Goal: Task Accomplishment & Management: Manage account settings

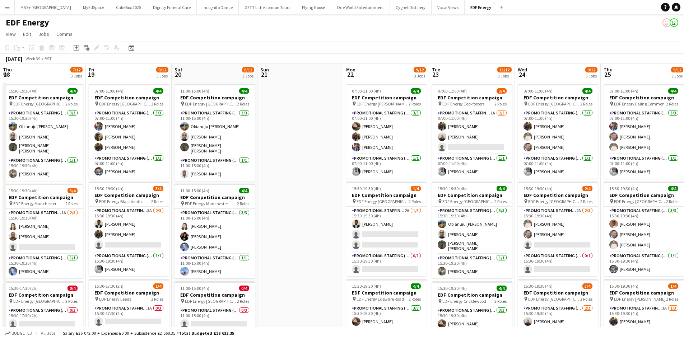
scroll to position [0, 365]
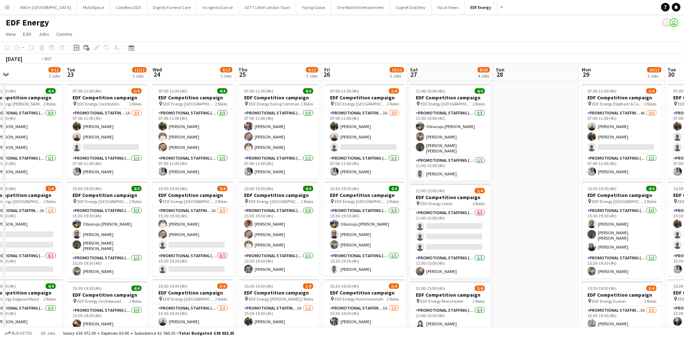
drag, startPoint x: 518, startPoint y: 199, endPoint x: 644, endPoint y: 199, distance: 126.4
click at [649, 199] on app-calendar-viewport "Thu 18 7/12 3 Jobs Fri 19 8/12 3 Jobs Sat 20 8/12 3 Jobs Sun 21 Mon 22 9/12 3 J…" at bounding box center [342, 289] width 684 height 450
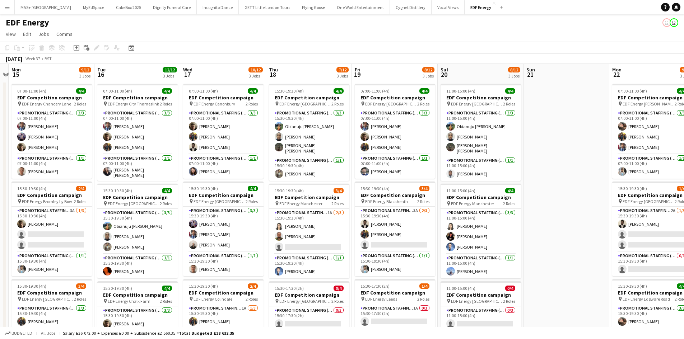
scroll to position [0, 155]
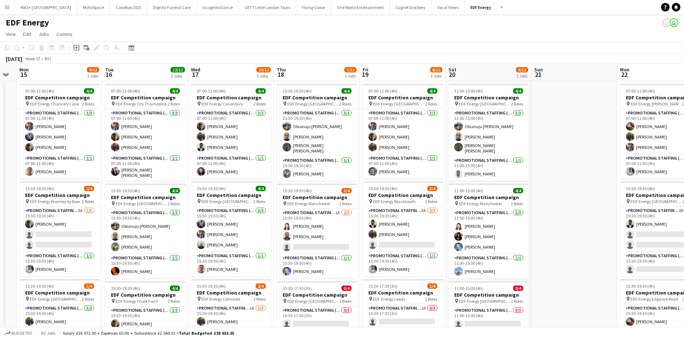
drag, startPoint x: 79, startPoint y: 149, endPoint x: 587, endPoint y: 156, distance: 507.9
click at [587, 156] on app-calendar-viewport "Sat 13 9/16 4 Jobs Sun 14 Mon 15 9/12 3 Jobs Tue 16 12/12 3 Jobs Wed 17 10/12 3…" at bounding box center [342, 289] width 684 height 450
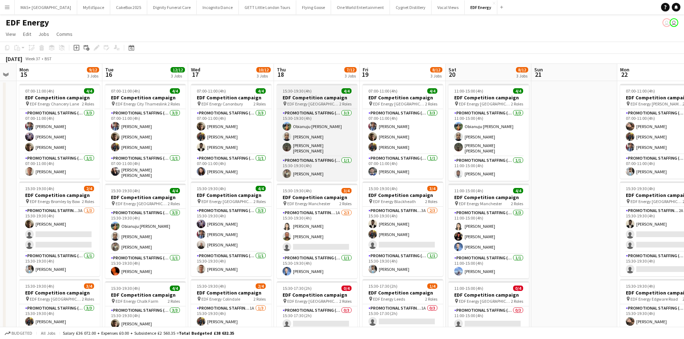
drag, startPoint x: 195, startPoint y: 62, endPoint x: 328, endPoint y: 101, distance: 138.2
click at [425, 65] on app-calendar "Copy Paste Paste Ctrl+V Paste with crew Ctrl+Shift+V Paste linked Job [GEOGRAPH…" at bounding box center [342, 278] width 684 height 473
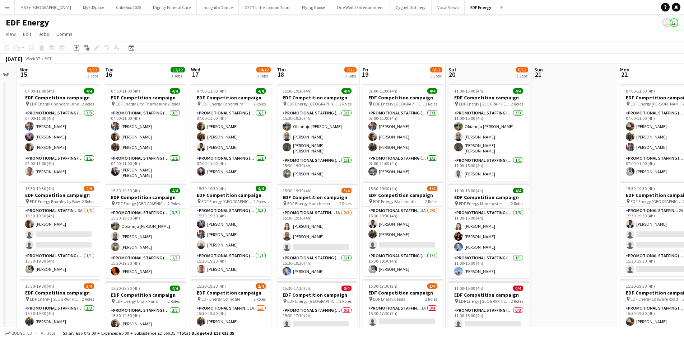
scroll to position [0, 151]
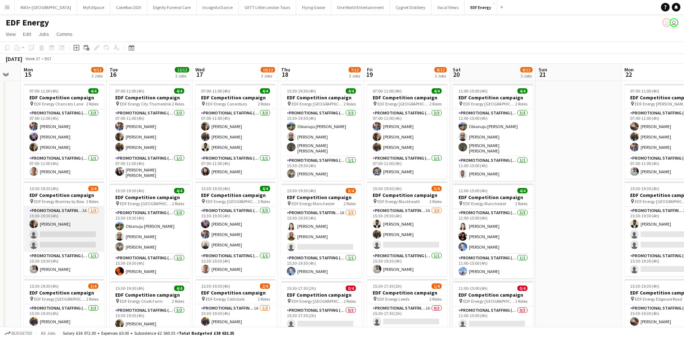
click at [81, 212] on app-card-role "Promotional Staffing (Flyering Staff) 3A [DATE] 15:30-19:30 (4h) [PERSON_NAME] …" at bounding box center [64, 229] width 80 height 45
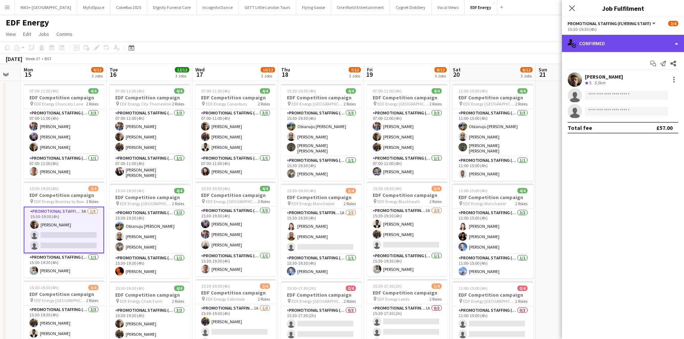
click at [599, 35] on div "single-neutral-actions-check-2 Confirmed" at bounding box center [623, 43] width 122 height 17
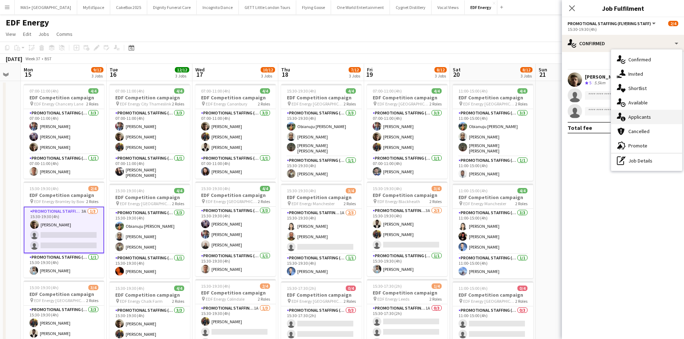
click at [639, 112] on div "single-neutral-actions-information Applicants" at bounding box center [646, 117] width 71 height 14
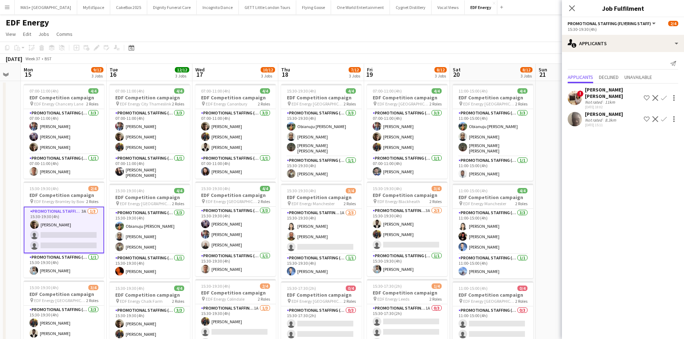
click at [556, 221] on app-date-cell at bounding box center [579, 297] width 86 height 433
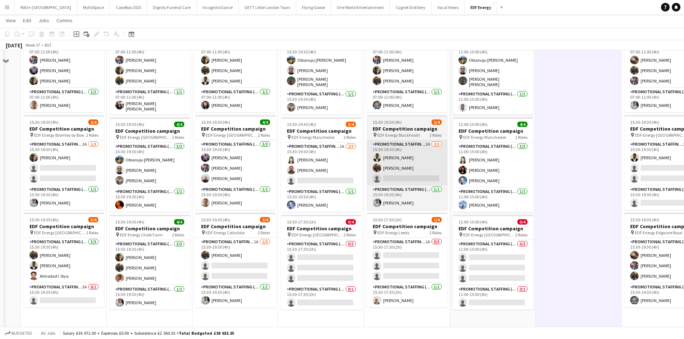
scroll to position [108, 0]
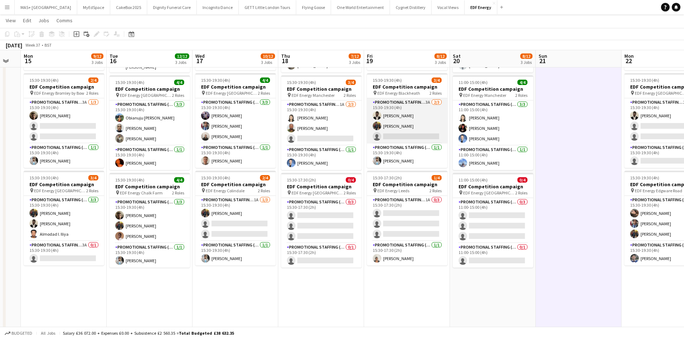
click at [390, 110] on app-card-role "Promotional Staffing (Flyering Staff) 3A [DATE] 15:30-19:30 (4h) [PERSON_NAME] …" at bounding box center [407, 120] width 80 height 45
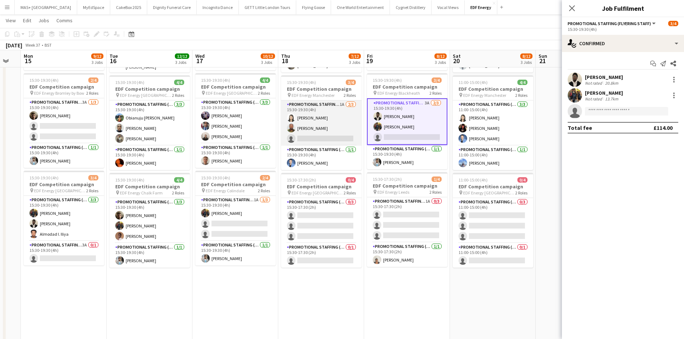
click at [349, 108] on app-card-role "Promotional Staffing (Flyering Staff) 1A [DATE] 15:30-19:30 (4h) [PERSON_NAME] …" at bounding box center [321, 123] width 80 height 45
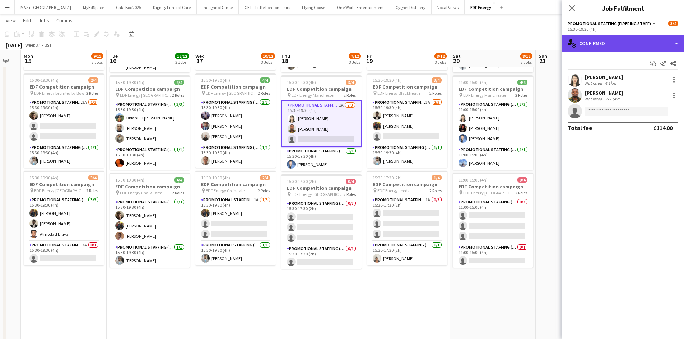
click at [612, 43] on div "single-neutral-actions-check-2 Confirmed" at bounding box center [623, 43] width 122 height 17
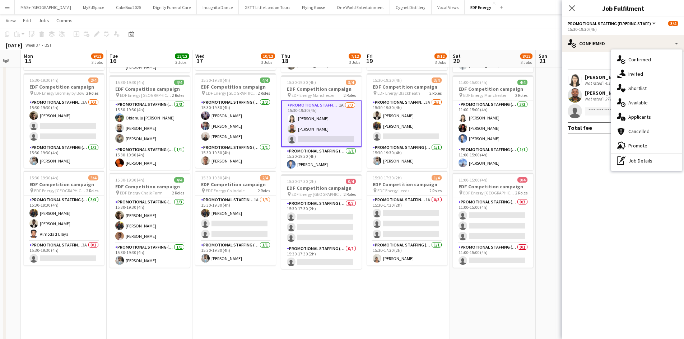
click at [639, 119] on div "single-neutral-actions-information Applicants" at bounding box center [646, 117] width 71 height 14
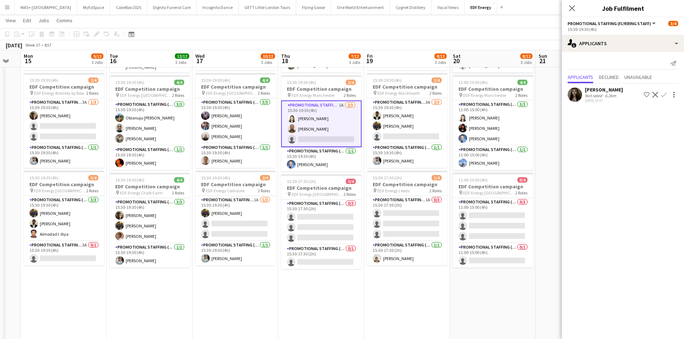
click at [616, 88] on div "[PERSON_NAME]" at bounding box center [604, 90] width 38 height 6
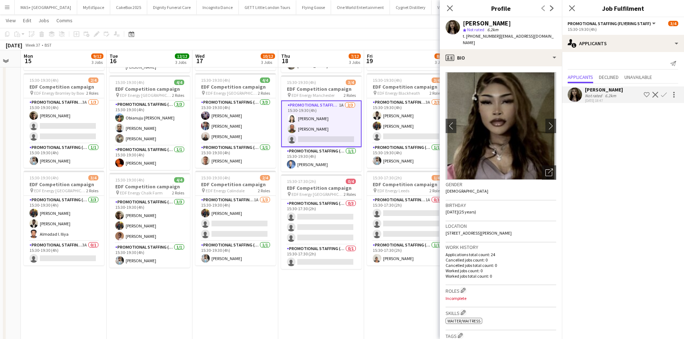
click at [612, 96] on div "6.2km" at bounding box center [611, 95] width 14 height 5
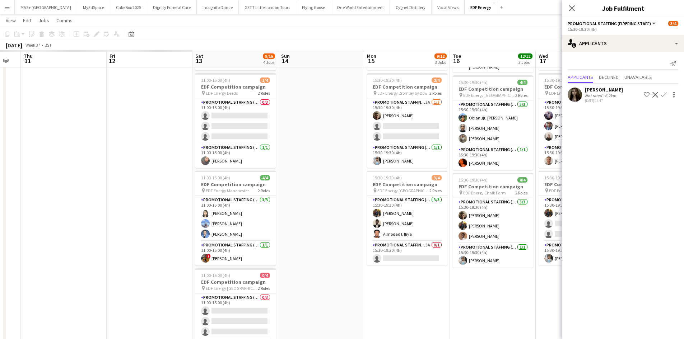
scroll to position [0, 236]
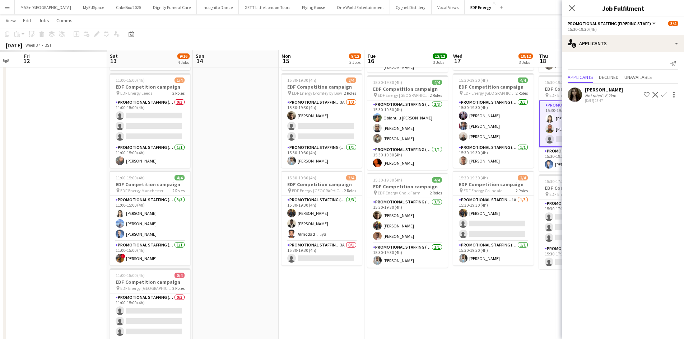
drag, startPoint x: 277, startPoint y: 274, endPoint x: 595, endPoint y: 284, distance: 318.8
click at [595, 284] on body "Menu Boards Boards Boards All jobs Status Workforce Workforce My Workforce Recr…" at bounding box center [342, 155] width 684 height 526
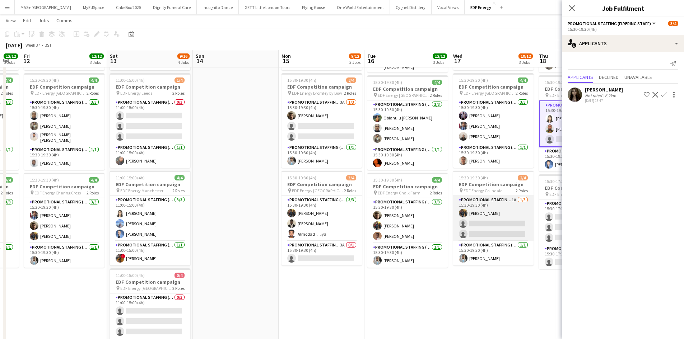
click at [488, 208] on app-card-role "Promotional Staffing (Flyering Staff) 1A [DATE] 15:30-19:30 (4h) [PERSON_NAME] …" at bounding box center [493, 218] width 80 height 45
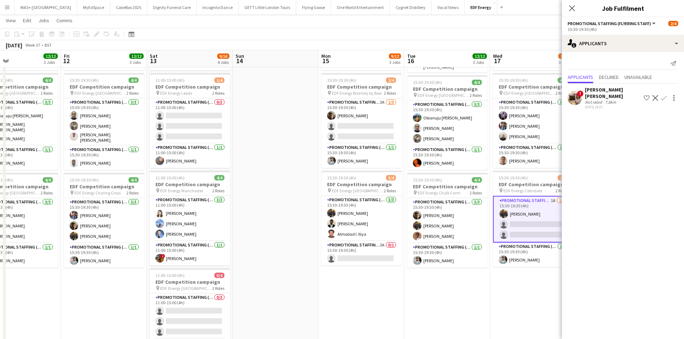
drag, startPoint x: 353, startPoint y: 294, endPoint x: 541, endPoint y: 293, distance: 187.1
click at [545, 293] on app-calendar-viewport "Tue 9 9/12 3 Jobs Wed 10 11/12 3 Jobs Thu 11 12/12 3 Jobs Fri 12 12/12 3 Jobs S…" at bounding box center [342, 163] width 684 height 486
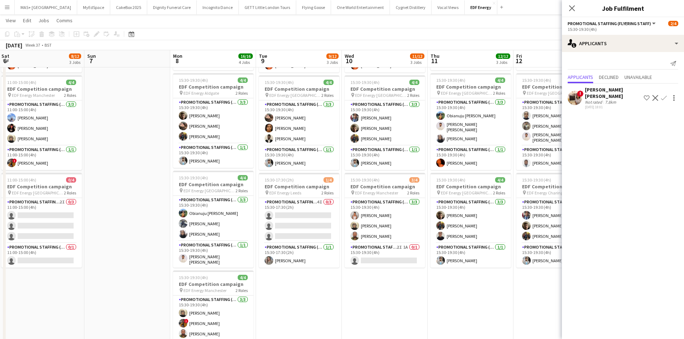
drag, startPoint x: 251, startPoint y: 299, endPoint x: 514, endPoint y: 307, distance: 263.1
click at [514, 307] on app-calendar-viewport "Thu 4 Fri 5 12/12 3 Jobs Sat 6 8/12 3 Jobs Sun 7 Mon 8 16/16 4 Jobs Tue 9 9/12 …" at bounding box center [342, 163] width 684 height 486
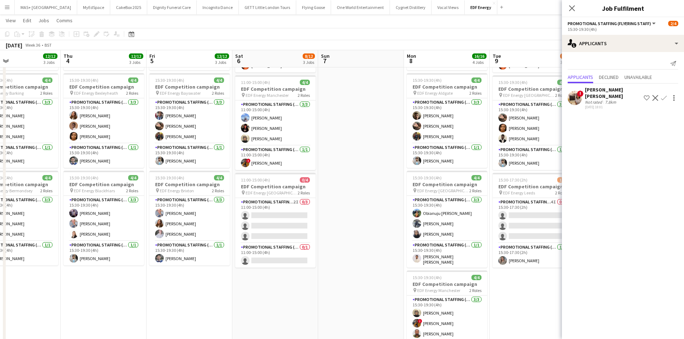
drag, startPoint x: 416, startPoint y: 297, endPoint x: 249, endPoint y: 295, distance: 167.0
click at [490, 297] on app-calendar-viewport "Mon 1 Tue 2 Wed 3 12/12 3 Jobs Thu 4 12/12 3 Jobs Fri 5 12/12 3 Jobs Sat 6 8/12…" at bounding box center [342, 163] width 684 height 486
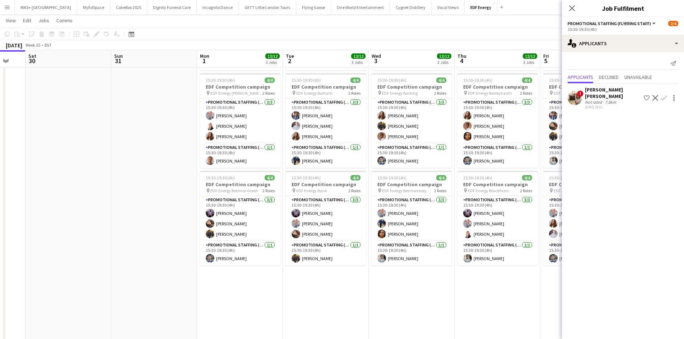
scroll to position [0, 229]
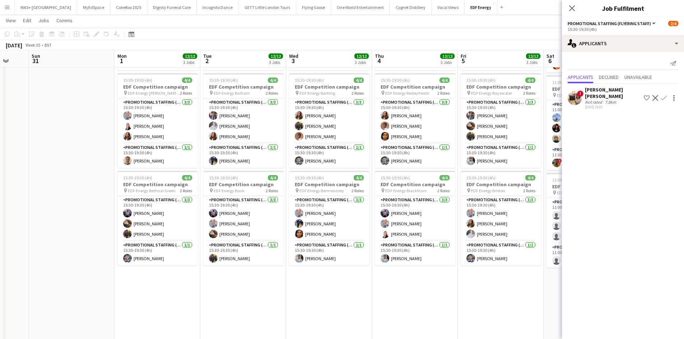
drag, startPoint x: 253, startPoint y: 298, endPoint x: 567, endPoint y: 305, distance: 314.4
click at [567, 305] on body "Menu Boards Boards Boards All jobs Status Workforce Workforce My Workforce Recr…" at bounding box center [342, 155] width 684 height 526
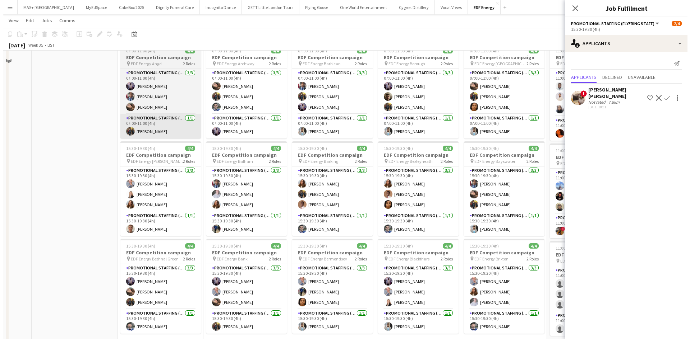
scroll to position [0, 0]
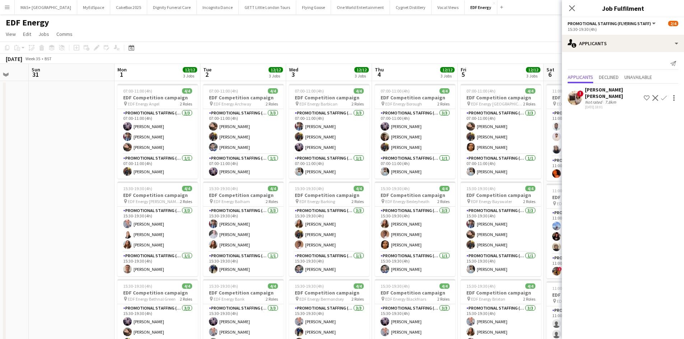
click at [10, 6] on button "Menu" at bounding box center [7, 7] width 14 height 14
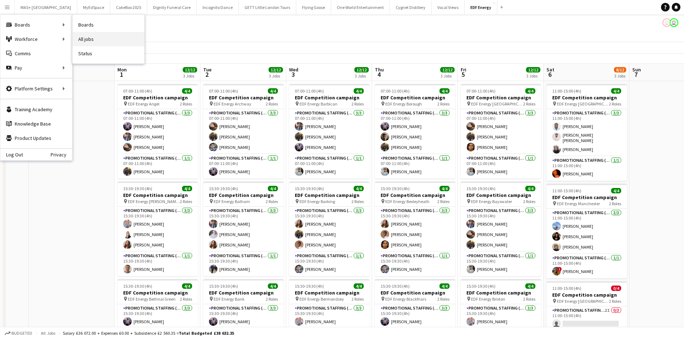
click at [97, 37] on link "All jobs" at bounding box center [109, 39] width 72 height 14
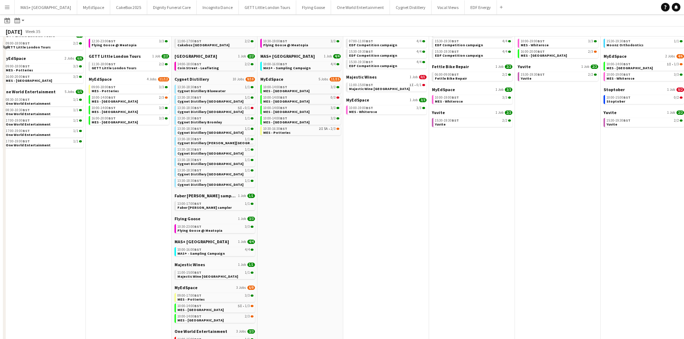
scroll to position [68, 0]
